Goal: Task Accomplishment & Management: Complete application form

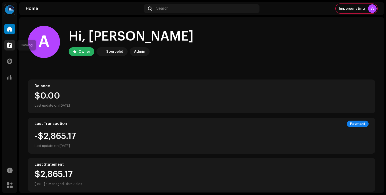
click at [10, 48] on div at bounding box center [9, 45] width 11 height 11
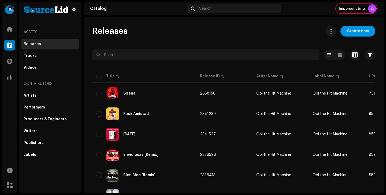
click at [357, 32] on span "Create new" at bounding box center [358, 31] width 22 height 11
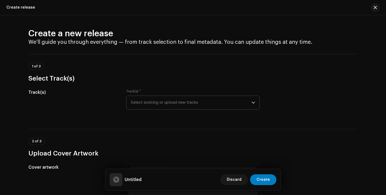
click at [184, 103] on span "Select existing or upload new tracks" at bounding box center [191, 102] width 121 height 13
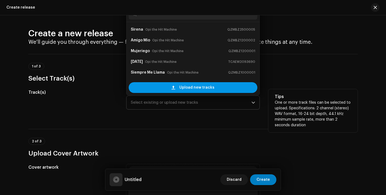
click at [180, 86] on span "Upload new tracks" at bounding box center [196, 87] width 35 height 11
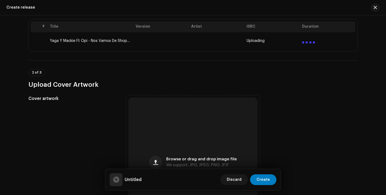
scroll to position [136, 0]
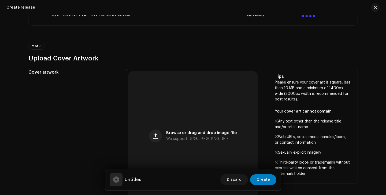
click at [243, 117] on div "Browse or drag and drop image file We support: JPG, JPEG, PNG, JFIF" at bounding box center [192, 135] width 129 height 129
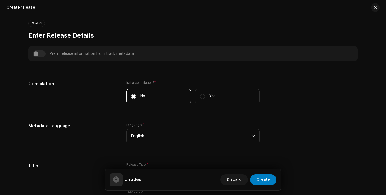
scroll to position [340, 0]
click at [245, 138] on span "English" at bounding box center [191, 135] width 121 height 13
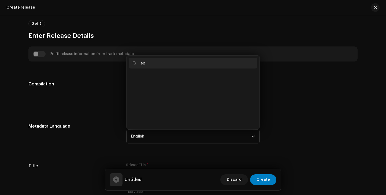
scroll to position [0, 0]
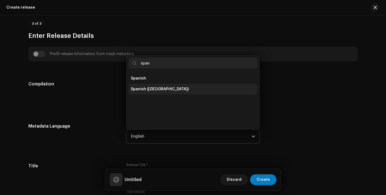
type input "span"
click at [164, 87] on span "Spanish ([GEOGRAPHIC_DATA])" at bounding box center [160, 88] width 58 height 5
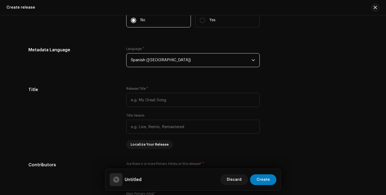
scroll to position [461, 0]
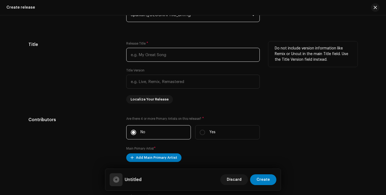
click at [174, 61] on input "text" at bounding box center [192, 55] width 133 height 14
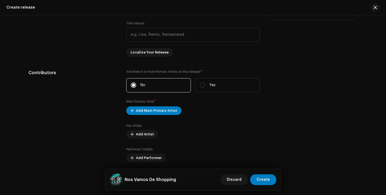
scroll to position [530, 0]
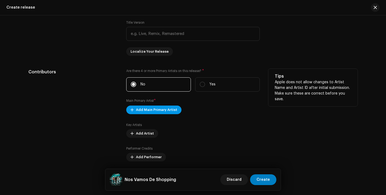
type input "Nos Vamos De Shopping"
click at [171, 109] on span "Add Main Primary Artist" at bounding box center [156, 109] width 41 height 11
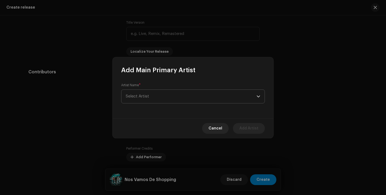
click at [183, 98] on span "Select Artist" at bounding box center [191, 96] width 131 height 13
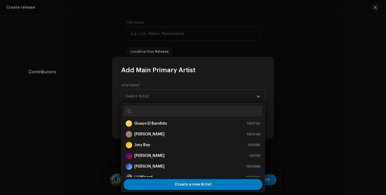
scroll to position [107, 0]
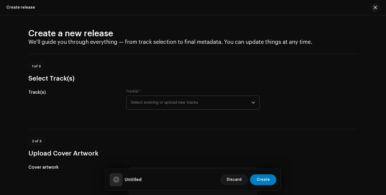
click at [166, 103] on span "Select existing or upload new tracks" at bounding box center [191, 102] width 121 height 13
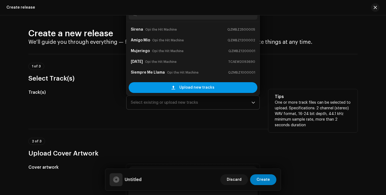
scroll to position [9, 0]
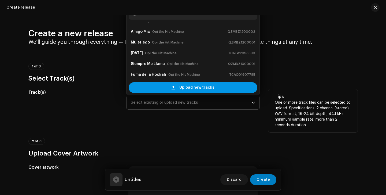
click at [191, 91] on span "Upload new tracks" at bounding box center [196, 87] width 35 height 11
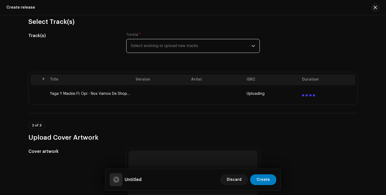
scroll to position [113, 0]
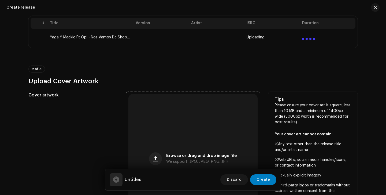
click at [208, 137] on div "Browse or drag and drop image file We support: JPG, JPEG, PNG, JFIF" at bounding box center [192, 158] width 129 height 129
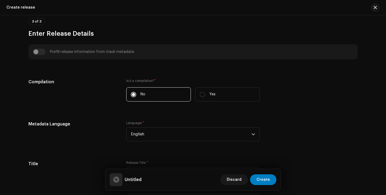
scroll to position [343, 0]
click at [216, 135] on span "English" at bounding box center [191, 133] width 121 height 13
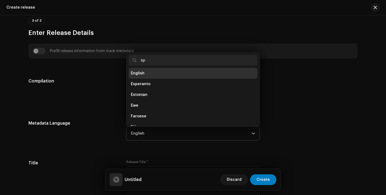
scroll to position [0, 0]
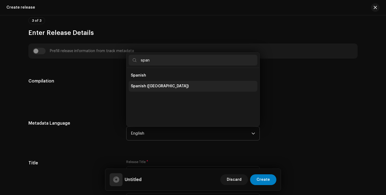
type input "span"
click at [178, 88] on li "Spanish ([GEOGRAPHIC_DATA])" at bounding box center [193, 86] width 129 height 11
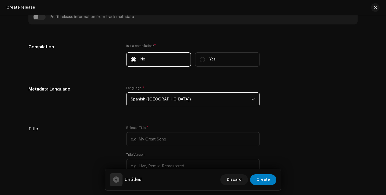
scroll to position [377, 0]
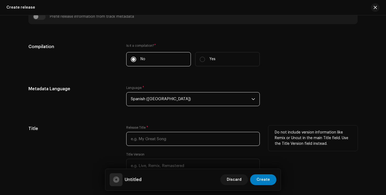
click at [205, 136] on input "text" at bounding box center [192, 139] width 133 height 14
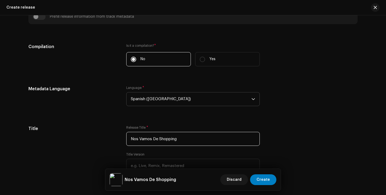
type input "Nos Vamos De Shopping"
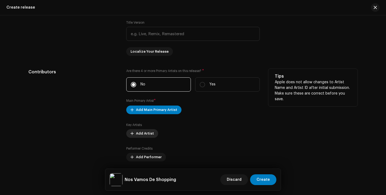
scroll to position [509, 0]
click at [151, 113] on span "Add Main Primary Artist" at bounding box center [156, 109] width 41 height 11
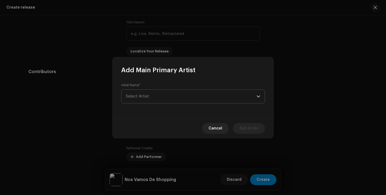
click at [166, 92] on span "Select Artist" at bounding box center [191, 96] width 131 height 13
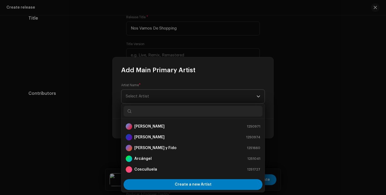
scroll to position [530, 0]
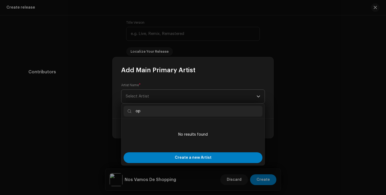
type input "opi"
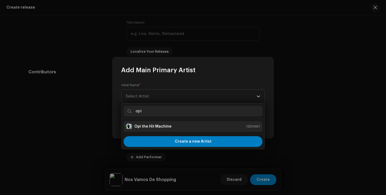
click at [163, 123] on div "Opi the Hit Machine" at bounding box center [149, 126] width 46 height 6
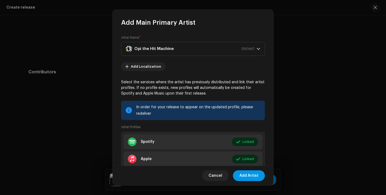
click at [249, 175] on span "Add Artist" at bounding box center [248, 175] width 19 height 11
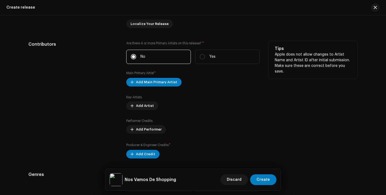
scroll to position [559, 0]
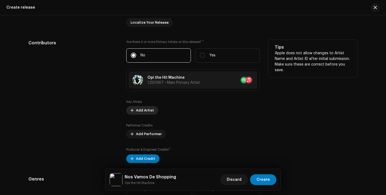
click at [144, 110] on span "Add Artist" at bounding box center [145, 110] width 18 height 11
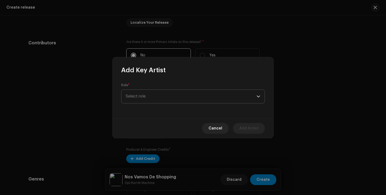
click at [158, 99] on span "Select role" at bounding box center [191, 96] width 131 height 13
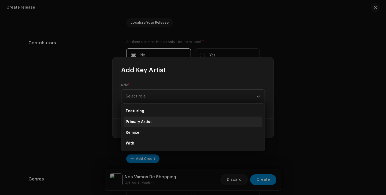
click at [160, 119] on li "Primary Artist" at bounding box center [193, 121] width 139 height 11
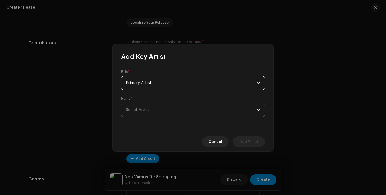
click at [169, 108] on span "Select Artist" at bounding box center [191, 109] width 131 height 13
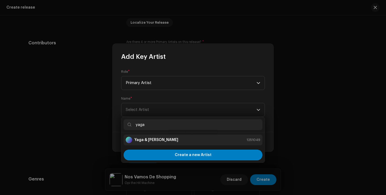
type input "yaga"
click at [159, 142] on strong "Yaga & [PERSON_NAME]" at bounding box center [156, 139] width 44 height 5
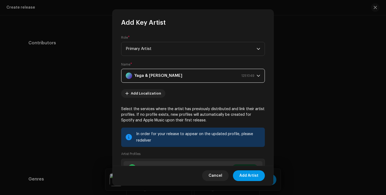
click at [250, 175] on span "Add Artist" at bounding box center [248, 175] width 19 height 11
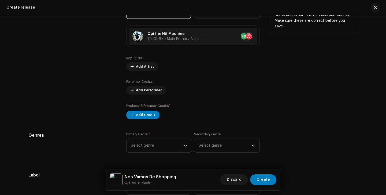
scroll to position [662, 0]
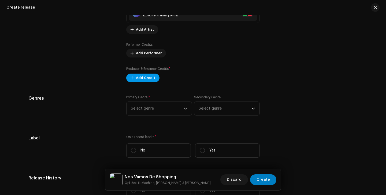
click at [146, 77] on span "Add Credit" at bounding box center [145, 77] width 19 height 11
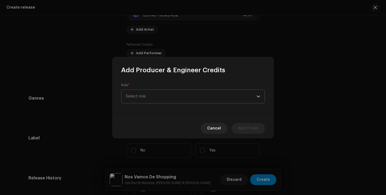
click at [154, 97] on span "Select role" at bounding box center [191, 96] width 131 height 13
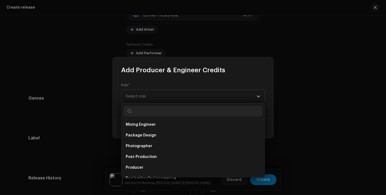
scroll to position [176, 0]
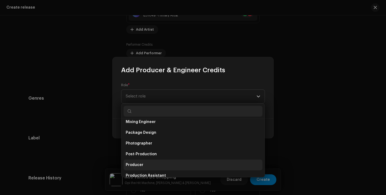
click at [141, 164] on span "Producer" at bounding box center [135, 164] width 18 height 5
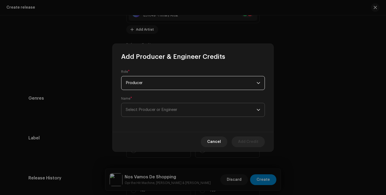
click at [146, 111] on span "Select Producer or Engineer" at bounding box center [151, 109] width 51 height 4
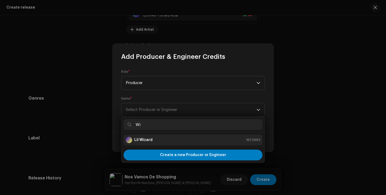
type input "Wi"
click at [148, 144] on li "Lil Wizard 1672992" at bounding box center [193, 139] width 139 height 11
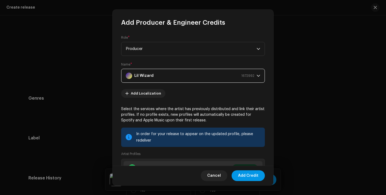
click at [254, 171] on span "Add Credit" at bounding box center [248, 175] width 20 height 11
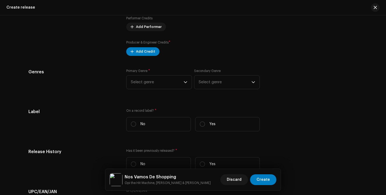
scroll to position [695, 0]
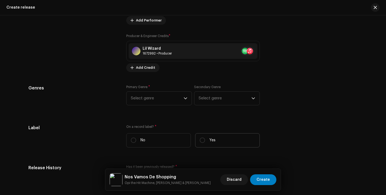
click at [218, 140] on label "Yes" at bounding box center [227, 140] width 65 height 14
click at [205, 140] on input "Yes" at bounding box center [202, 139] width 5 height 5
radio input "true"
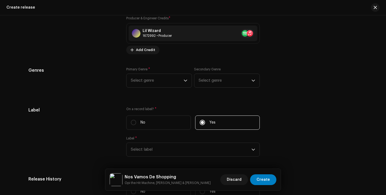
scroll to position [721, 0]
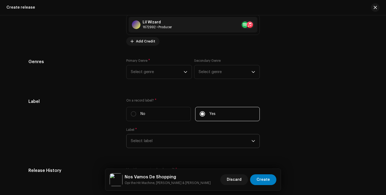
click at [204, 138] on span "Select label" at bounding box center [191, 140] width 121 height 13
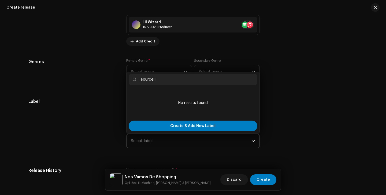
type input "sourcel"
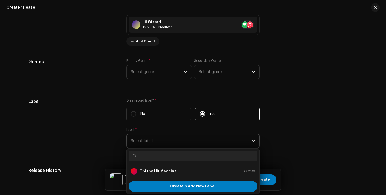
click at [266, 136] on div "Label On a record label? * No Yes Label * Select label Opi the Hit Machine 7725…" at bounding box center [192, 126] width 329 height 56
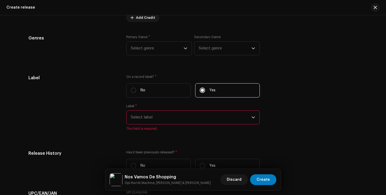
scroll to position [746, 0]
click at [162, 89] on label "No" at bounding box center [158, 89] width 65 height 14
click at [136, 89] on input "No" at bounding box center [133, 89] width 5 height 5
radio input "true"
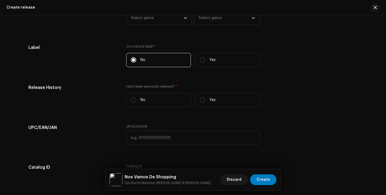
scroll to position [779, 0]
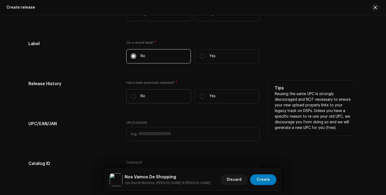
click at [169, 99] on label "No" at bounding box center [158, 96] width 65 height 14
click at [136, 99] on input "No" at bounding box center [133, 95] width 5 height 5
radio input "true"
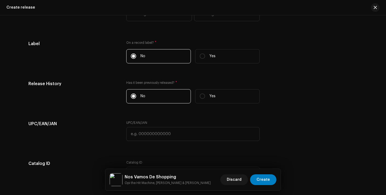
scroll to position [797, 0]
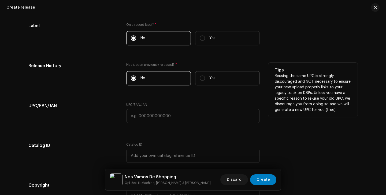
click at [206, 77] on label "Yes" at bounding box center [227, 78] width 65 height 14
click at [205, 77] on input "Yes" at bounding box center [202, 77] width 5 height 5
radio input "true"
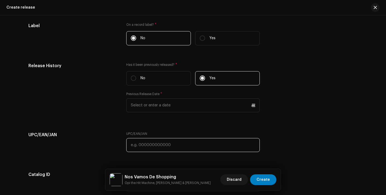
click at [187, 146] on input "text" at bounding box center [192, 145] width 133 height 14
paste input "610260102576"
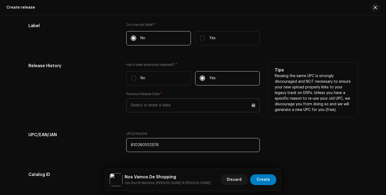
type input "610260102576"
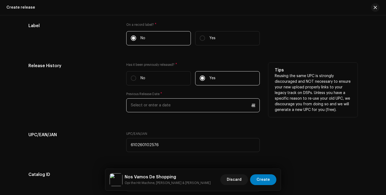
click at [174, 107] on input "text" at bounding box center [192, 105] width 133 height 14
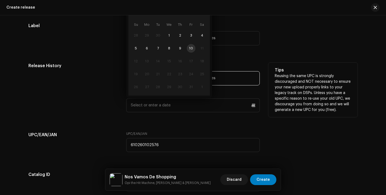
click at [177, 66] on td "16" at bounding box center [180, 61] width 11 height 13
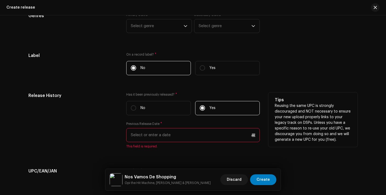
scroll to position [760, 0]
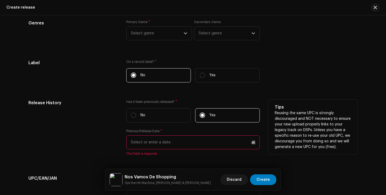
click at [181, 138] on input "text" at bounding box center [192, 142] width 133 height 14
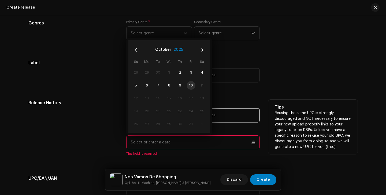
click at [177, 51] on button "2025" at bounding box center [178, 50] width 10 height 9
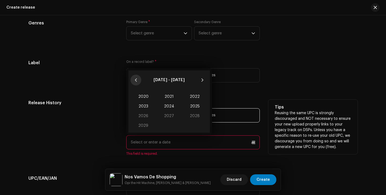
click at [138, 79] on button "Previous Decade" at bounding box center [136, 80] width 11 height 11
click at [169, 97] on span "2011" at bounding box center [169, 97] width 26 height 10
click at [171, 129] on span "Nov" at bounding box center [169, 126] width 23 height 9
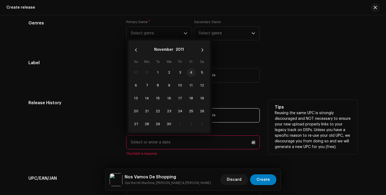
click at [191, 73] on span "4" at bounding box center [191, 72] width 9 height 9
type input "[DATE]"
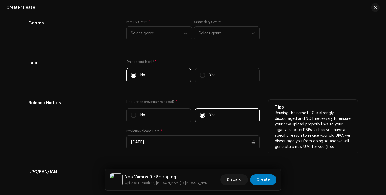
click at [86, 139] on div "Release History" at bounding box center [72, 127] width 89 height 56
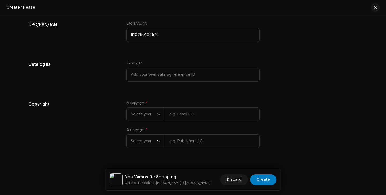
scroll to position [918, 0]
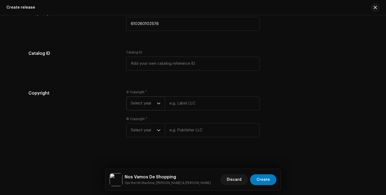
click at [155, 107] on span "Select year" at bounding box center [144, 103] width 26 height 13
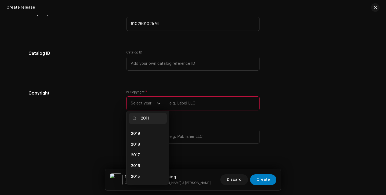
scroll to position [0, 0]
type input "2011"
click at [146, 134] on li "2011" at bounding box center [148, 133] width 38 height 11
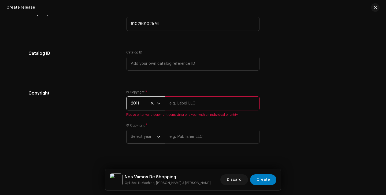
click at [160, 143] on p-select "Select year" at bounding box center [145, 136] width 39 height 14
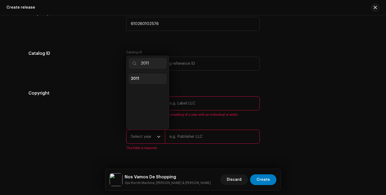
type input "2011"
click at [139, 79] on li "2011" at bounding box center [148, 78] width 38 height 11
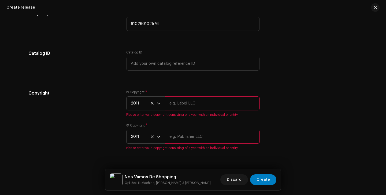
click at [192, 105] on input "text" at bounding box center [212, 103] width 95 height 14
type input "Opi the Hit Machine"
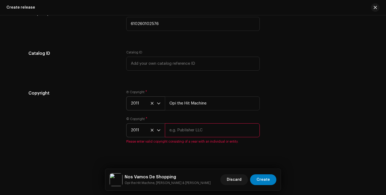
click at [191, 137] on input "text" at bounding box center [212, 130] width 95 height 14
type input "Opi the Hit Machine"
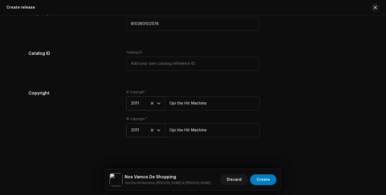
click at [291, 98] on div "Copyright Ⓟ Copyright * 2011 Opi the Hit Machine © Copyright * 2011 Opi the Hit…" at bounding box center [192, 117] width 329 height 54
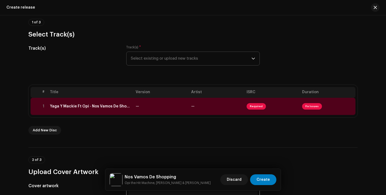
scroll to position [32, 0]
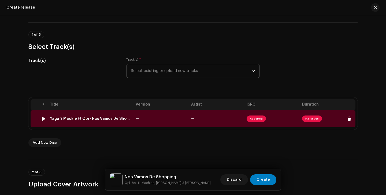
click at [199, 123] on td "—" at bounding box center [216, 118] width 55 height 17
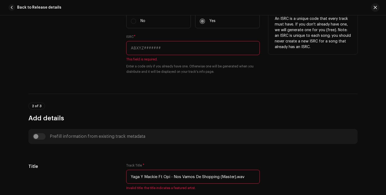
scroll to position [157, 0]
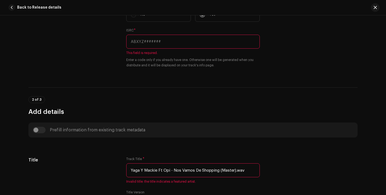
click at [42, 126] on div "Prefill information from existing track metadata" at bounding box center [192, 129] width 329 height 15
click at [38, 129] on div "Prefill information from existing track metadata" at bounding box center [193, 130] width 321 height 6
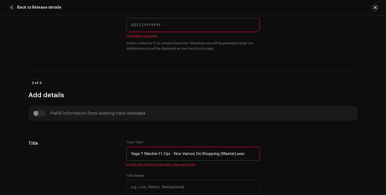
scroll to position [207, 0]
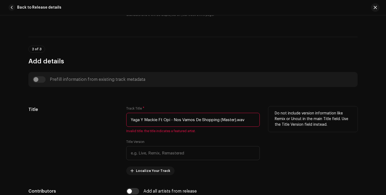
click at [162, 123] on input "Yaga Y Mackie Ft Opi - Nos Vamos De Shopping (Master).wav" at bounding box center [192, 120] width 133 height 14
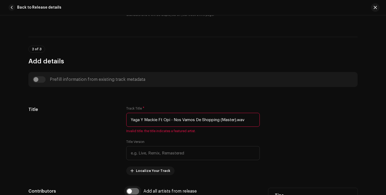
click at [133, 189] on input "checkbox" at bounding box center [132, 191] width 13 height 6
checkbox input "true"
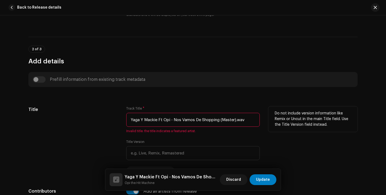
click at [168, 117] on input "Yaga Y Mackie Ft Opi - Nos Vamos De Shopping (Master).wav" at bounding box center [192, 120] width 133 height 14
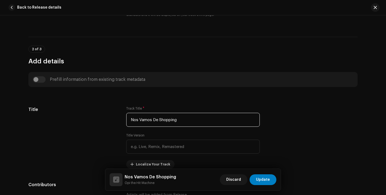
type input "Nos Vamos De Shopping"
click at [202, 56] on div "2 of 3 Add details" at bounding box center [192, 56] width 329 height 20
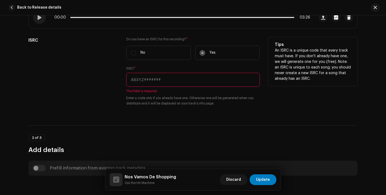
scroll to position [118, 0]
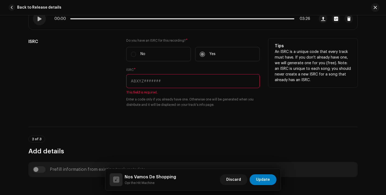
click at [175, 79] on input "text" at bounding box center [192, 81] width 133 height 14
paste input "QZMBZ1100001"
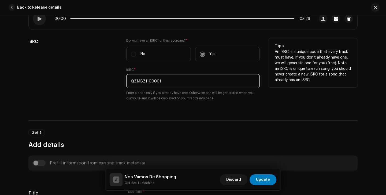
type input "QZMBZ1100001"
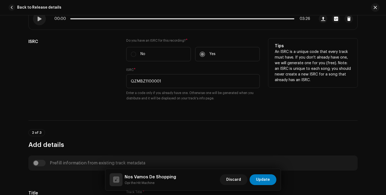
click at [90, 83] on div "ISRC" at bounding box center [72, 72] width 89 height 69
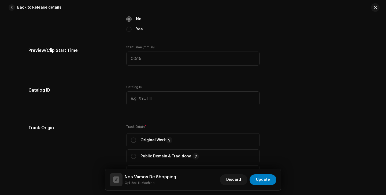
scroll to position [622, 0]
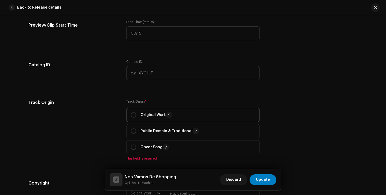
click at [134, 118] on div "Original Work" at bounding box center [152, 115] width 42 height 6
radio input "true"
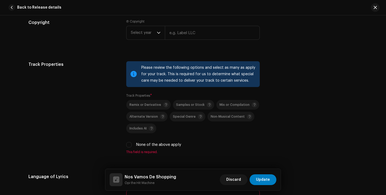
scroll to position [780, 0]
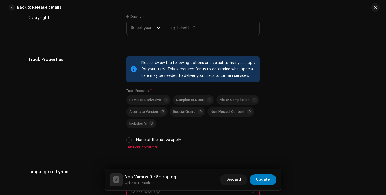
click at [155, 139] on label "None of the above apply" at bounding box center [158, 140] width 45 height 6
click at [132, 139] on input "None of the above apply" at bounding box center [128, 139] width 5 height 5
checkbox input "true"
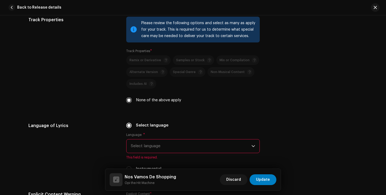
scroll to position [855, 0]
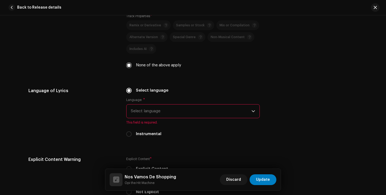
click at [170, 115] on span "Select language" at bounding box center [191, 110] width 121 height 13
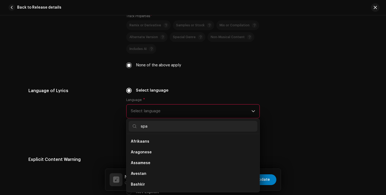
scroll to position [0, 0]
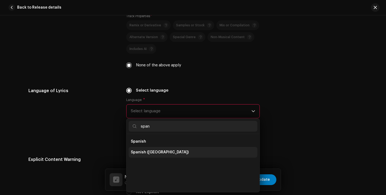
type input "span"
click at [160, 151] on span "Spanish ([GEOGRAPHIC_DATA])" at bounding box center [160, 151] width 58 height 5
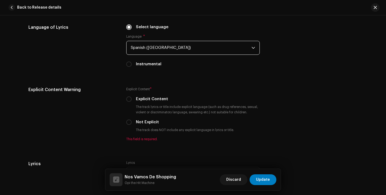
scroll to position [919, 0]
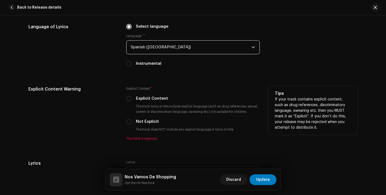
click at [147, 121] on label "Not Explicit" at bounding box center [147, 121] width 23 height 6
click at [132, 121] on input "Not Explicit" at bounding box center [128, 121] width 5 height 5
radio input "true"
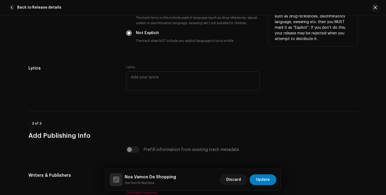
scroll to position [1059, 0]
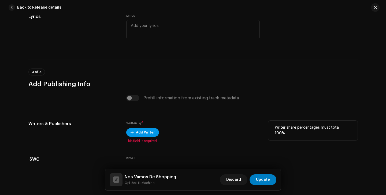
click at [146, 130] on span "Add Writer" at bounding box center [145, 132] width 19 height 11
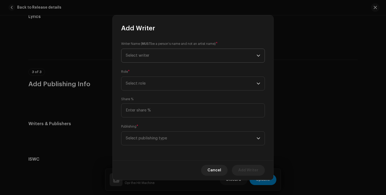
click at [184, 53] on span "Select writer" at bounding box center [191, 55] width 131 height 13
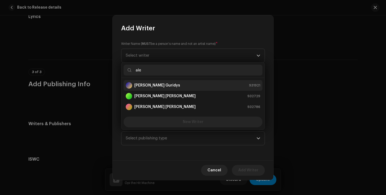
type input "ale"
click at [156, 88] on strong "[PERSON_NAME] Guridys" at bounding box center [157, 85] width 46 height 5
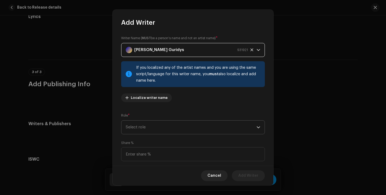
click at [190, 121] on span "Select role" at bounding box center [191, 126] width 131 height 13
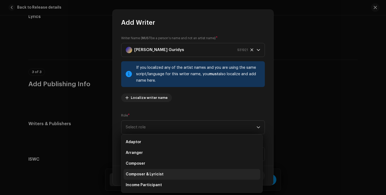
click at [171, 173] on li "Composer & Lyricist" at bounding box center [192, 174] width 137 height 11
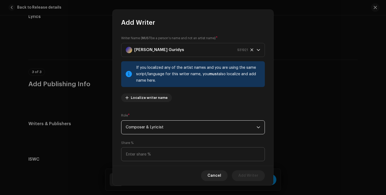
scroll to position [39, 0]
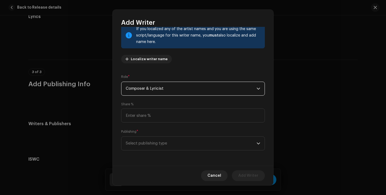
click at [219, 136] on div "Publishing * Select publishing type" at bounding box center [193, 139] width 144 height 21
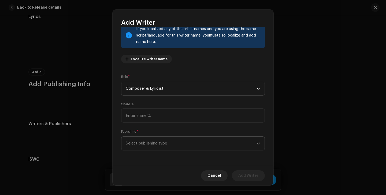
click at [210, 144] on span "Select publishing type" at bounding box center [191, 142] width 131 height 13
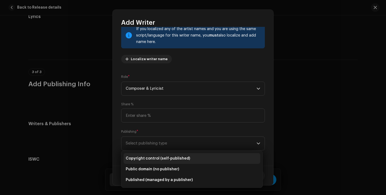
click at [193, 158] on li "Copyright control (self-published)" at bounding box center [192, 158] width 137 height 11
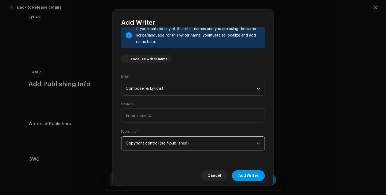
click at [263, 173] on button "Add Writer" at bounding box center [248, 175] width 33 height 11
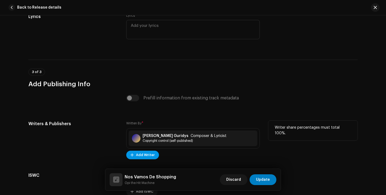
click at [147, 155] on span "Add Writer" at bounding box center [145, 154] width 19 height 11
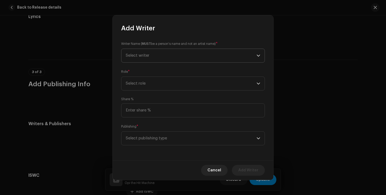
click at [158, 58] on span "Select writer" at bounding box center [191, 55] width 131 height 13
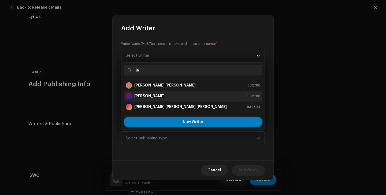
type input "ja"
click at [165, 97] on div "[PERSON_NAME] 932788" at bounding box center [193, 96] width 135 height 6
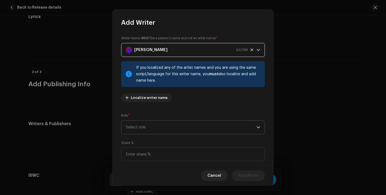
click at [179, 130] on span "Select role" at bounding box center [191, 126] width 131 height 13
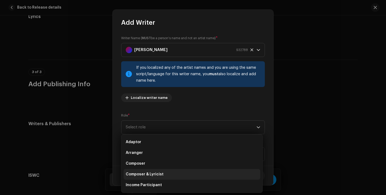
click at [161, 172] on span "Composer & Lyricist" at bounding box center [145, 173] width 38 height 5
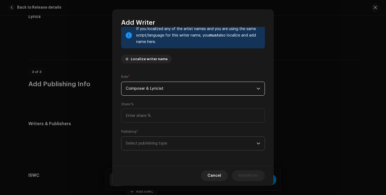
click at [173, 148] on span "Select publishing type" at bounding box center [191, 142] width 131 height 13
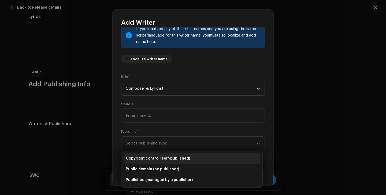
click at [169, 157] on span "Copyright control (self-published)" at bounding box center [158, 157] width 64 height 5
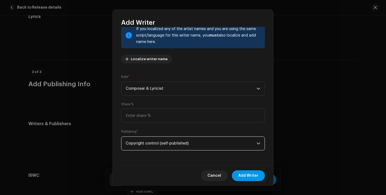
click at [249, 179] on span "Add Writer" at bounding box center [248, 175] width 20 height 11
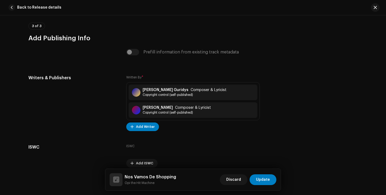
scroll to position [1106, 0]
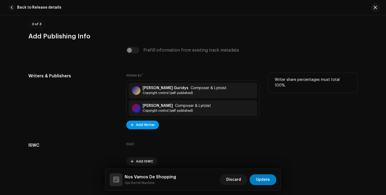
click at [141, 127] on span "Add Writer" at bounding box center [145, 124] width 19 height 11
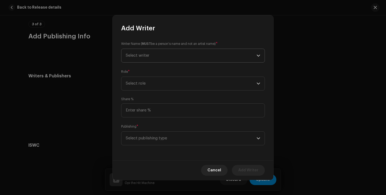
click at [153, 55] on span "Select writer" at bounding box center [191, 55] width 131 height 13
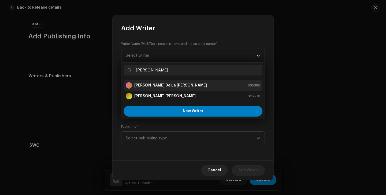
type input "[PERSON_NAME]"
click at [170, 86] on strong "[PERSON_NAME] De La [PERSON_NAME]" at bounding box center [170, 85] width 73 height 5
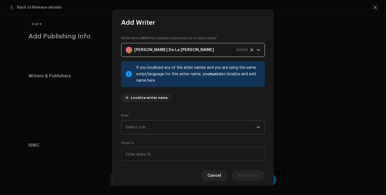
click at [165, 125] on span "Select role" at bounding box center [191, 126] width 131 height 13
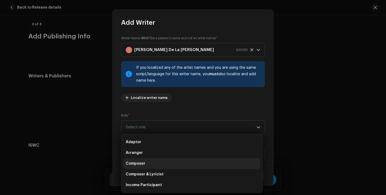
click at [154, 161] on li "Composer" at bounding box center [192, 163] width 137 height 11
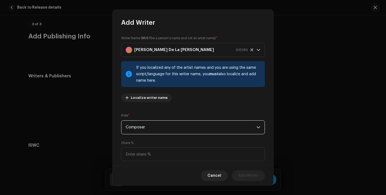
scroll to position [39, 0]
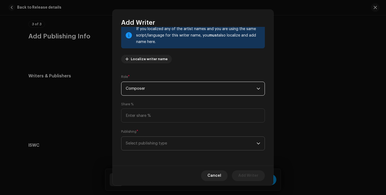
click at [172, 141] on span "Select publishing type" at bounding box center [191, 142] width 131 height 13
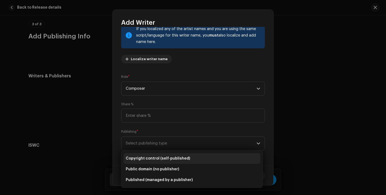
click at [170, 153] on li "Copyright control (self-published)" at bounding box center [192, 158] width 137 height 11
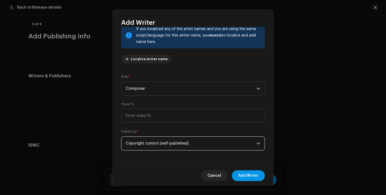
click at [249, 176] on span "Add Writer" at bounding box center [248, 175] width 20 height 11
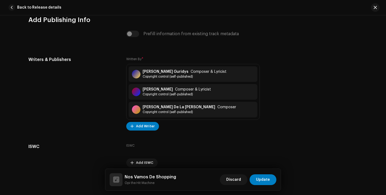
scroll to position [1130, 0]
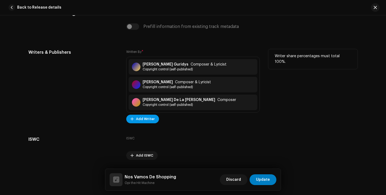
click at [147, 120] on span "Add Writer" at bounding box center [145, 118] width 19 height 11
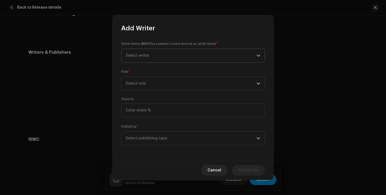
click at [154, 54] on span "Select writer" at bounding box center [191, 55] width 131 height 13
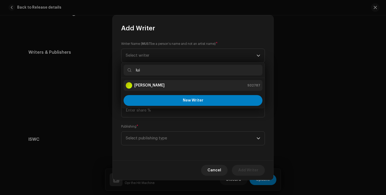
type input "lui"
click at [167, 86] on div "[PERSON_NAME] 932787" at bounding box center [193, 85] width 135 height 6
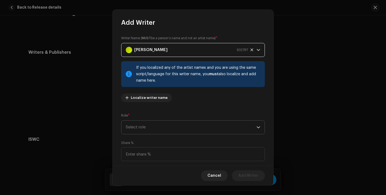
click at [157, 122] on span "Select role" at bounding box center [191, 126] width 131 height 13
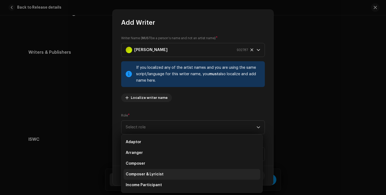
click at [149, 171] on li "Composer & Lyricist" at bounding box center [192, 174] width 137 height 11
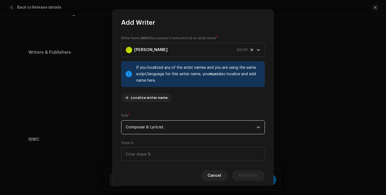
scroll to position [39, 0]
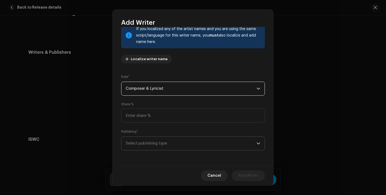
click at [168, 143] on span "Select publishing type" at bounding box center [191, 142] width 131 height 13
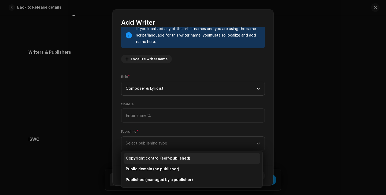
click at [168, 158] on span "Copyright control (self-published)" at bounding box center [158, 157] width 64 height 5
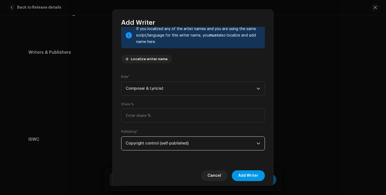
click at [247, 173] on span "Add Writer" at bounding box center [248, 175] width 20 height 11
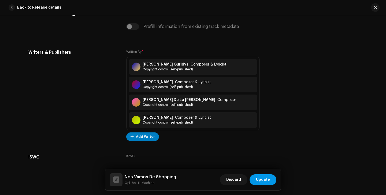
click at [264, 178] on span "Update" at bounding box center [263, 179] width 14 height 11
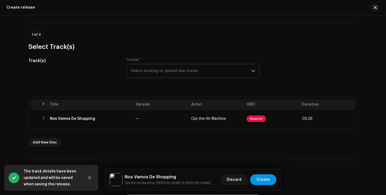
click at [266, 182] on span "Create" at bounding box center [263, 179] width 13 height 11
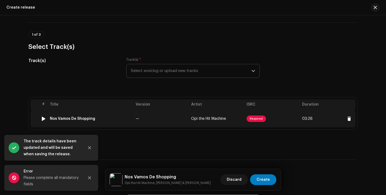
click at [247, 110] on td "Required" at bounding box center [271, 118] width 55 height 17
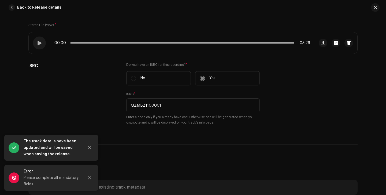
scroll to position [115, 0]
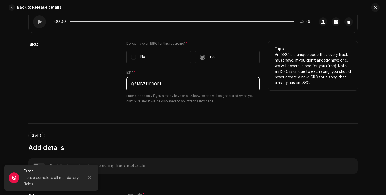
click at [168, 86] on input "QZMBZ1100001" at bounding box center [192, 84] width 133 height 14
click at [128, 84] on input "QZMBZ1100001" at bounding box center [192, 84] width 133 height 14
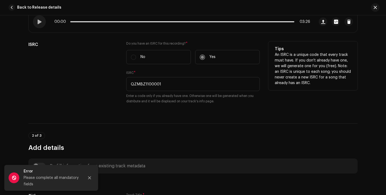
click at [98, 90] on div "ISRC" at bounding box center [72, 75] width 89 height 69
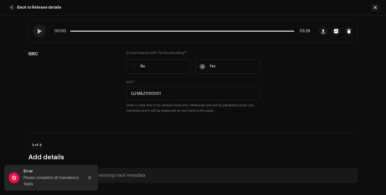
scroll to position [0, 0]
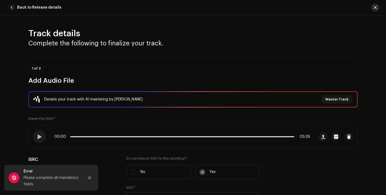
click at [374, 6] on span "button" at bounding box center [375, 7] width 3 height 4
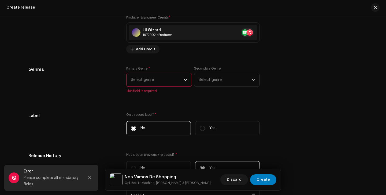
scroll to position [722, 0]
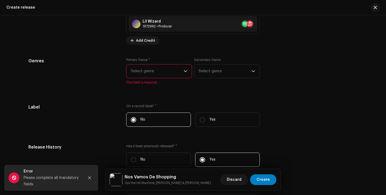
click at [162, 71] on span "Select genre" at bounding box center [157, 70] width 53 height 13
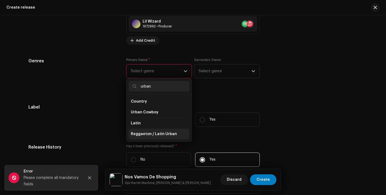
type input "urban"
click at [153, 132] on span "Reggaeton / Latin Urban" at bounding box center [154, 133] width 46 height 5
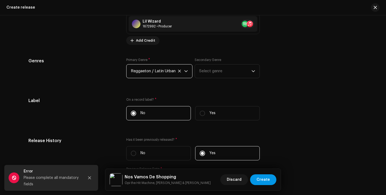
click at [261, 184] on span "Create" at bounding box center [263, 179] width 13 height 11
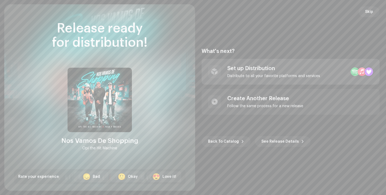
click at [253, 81] on div "Set up Distribution Distribute to all your favorite platforms and services" at bounding box center [291, 72] width 178 height 26
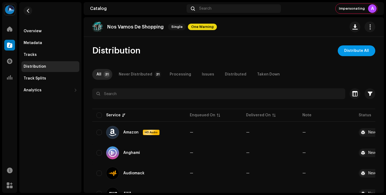
click at [349, 55] on span "Distribute All" at bounding box center [356, 50] width 25 height 11
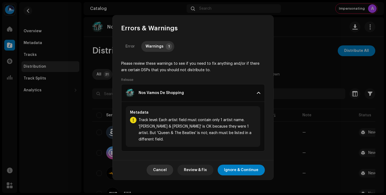
click at [167, 169] on span "Cancel" at bounding box center [160, 169] width 14 height 11
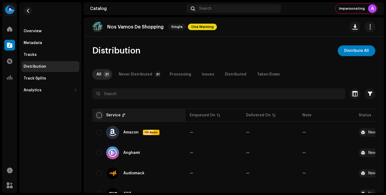
click at [100, 116] on input "checkbox" at bounding box center [99, 114] width 5 height 5
checkbox input "true"
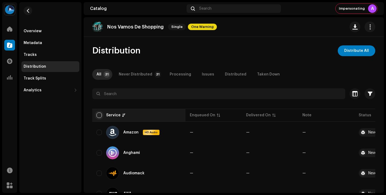
checkbox input "true"
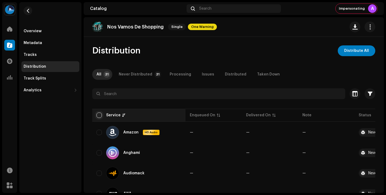
checkbox input "true"
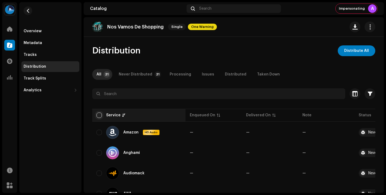
checkbox input "true"
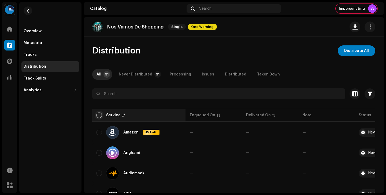
checkbox input "true"
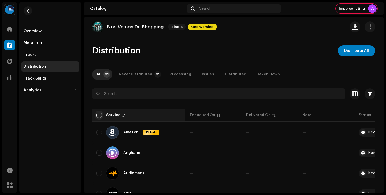
checkbox input "true"
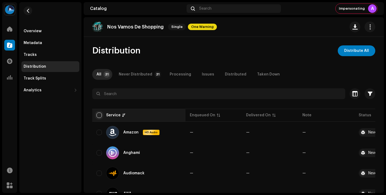
checkbox input "true"
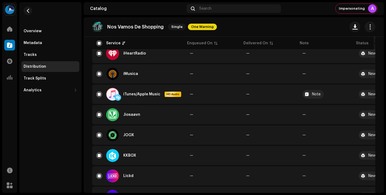
scroll to position [578, 0]
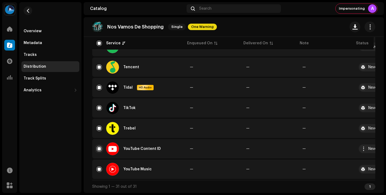
click at [99, 149] on input "Row Selected" at bounding box center [99, 148] width 5 height 5
checkbox input "false"
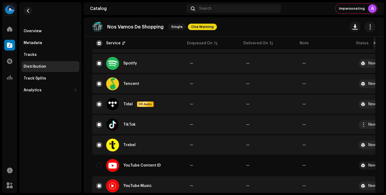
scroll to position [558, 0]
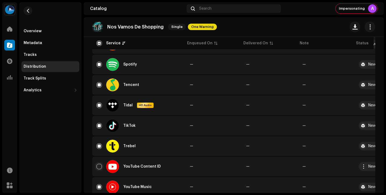
click at [98, 167] on input "Row Unselected" at bounding box center [99, 166] width 5 height 5
checkbox input "true"
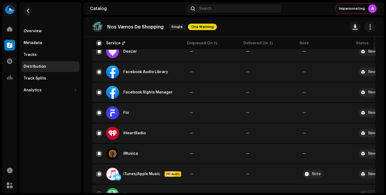
scroll to position [0, 0]
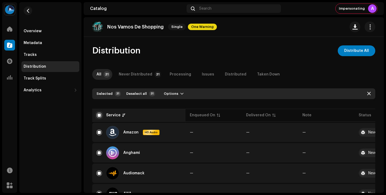
click at [99, 117] on input "checkbox" at bounding box center [99, 114] width 5 height 5
checkbox input "false"
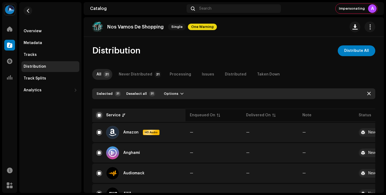
checkbox input "false"
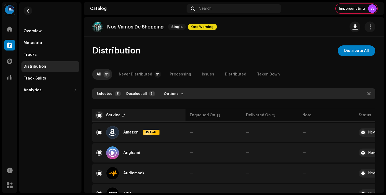
checkbox input "false"
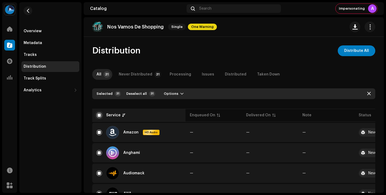
checkbox input "false"
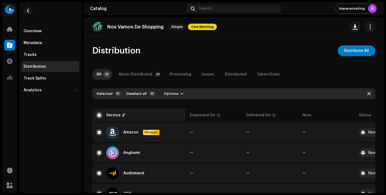
checkbox input "false"
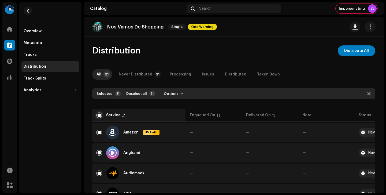
checkbox input "false"
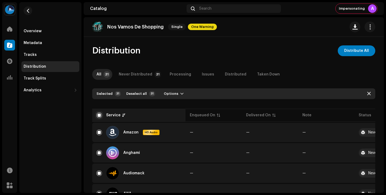
checkbox input "false"
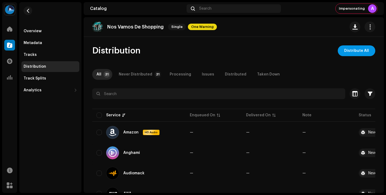
click at [360, 54] on span "Distribute All" at bounding box center [356, 50] width 25 height 11
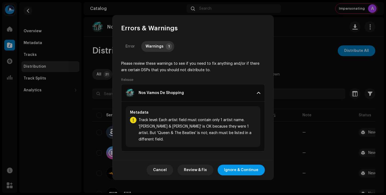
click at [240, 169] on span "Ignore & Continue" at bounding box center [241, 169] width 34 height 11
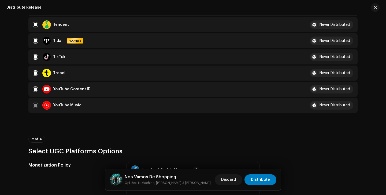
scroll to position [490, 0]
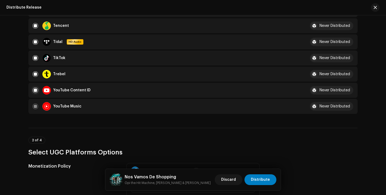
click at [34, 88] on input "checkbox" at bounding box center [35, 89] width 5 height 5
checkbox input "false"
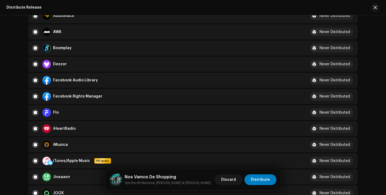
scroll to position [129, 0]
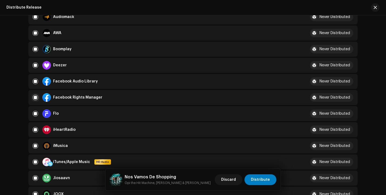
click at [37, 99] on input "Row Selected" at bounding box center [35, 97] width 5 height 5
checkbox input "false"
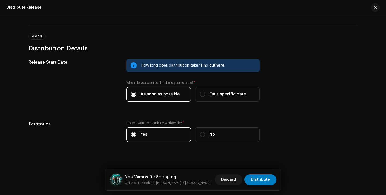
scroll to position [828, 0]
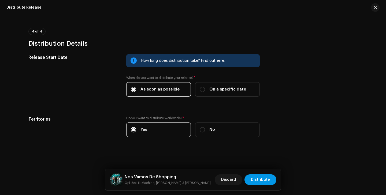
click at [263, 180] on span "Distribute" at bounding box center [260, 179] width 19 height 11
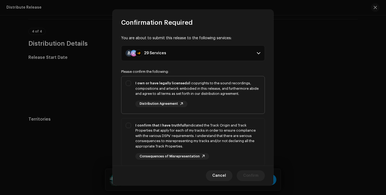
click at [194, 90] on div "I own or have legally licensed all copyrights to the sound recordings, composit…" at bounding box center [197, 88] width 125 height 16
checkbox input "true"
click at [193, 131] on div "I confirm that I have truthfully indicated the Track Origin and Track Propertie…" at bounding box center [197, 136] width 125 height 26
checkbox input "true"
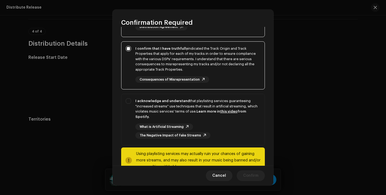
scroll to position [76, 0]
click at [194, 110] on div "I acknowledge and understand that playlisting services guaranteeing "increased …" at bounding box center [197, 108] width 125 height 21
checkbox input "true"
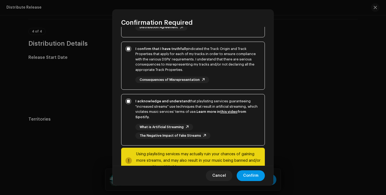
click at [254, 171] on span "Confirm" at bounding box center [250, 175] width 15 height 11
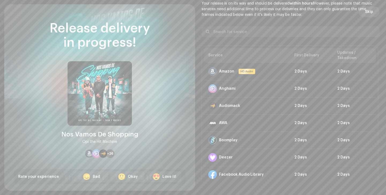
click at [367, 10] on span "Skip" at bounding box center [369, 11] width 8 height 11
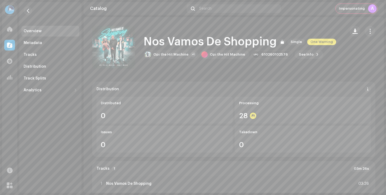
click at [371, 10] on div "A" at bounding box center [372, 8] width 9 height 9
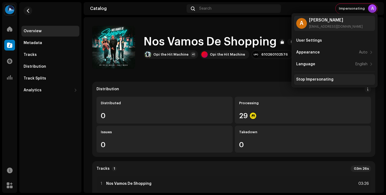
click at [319, 83] on div "Stop Impersonating" at bounding box center [334, 79] width 81 height 11
